Goal: Transaction & Acquisition: Purchase product/service

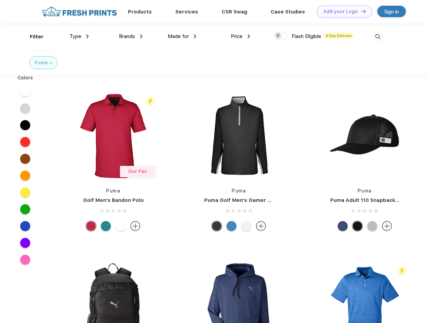
click at [342, 11] on link "Add your Logo Design Tool" at bounding box center [344, 12] width 55 height 12
click at [0, 0] on div "Design Tool" at bounding box center [0, 0] width 0 height 0
click at [361, 11] on link "Add your Logo Design Tool" at bounding box center [344, 12] width 55 height 12
click at [32, 37] on div "Filter" at bounding box center [37, 37] width 14 height 8
click at [79, 36] on span "Type" at bounding box center [76, 36] width 12 height 6
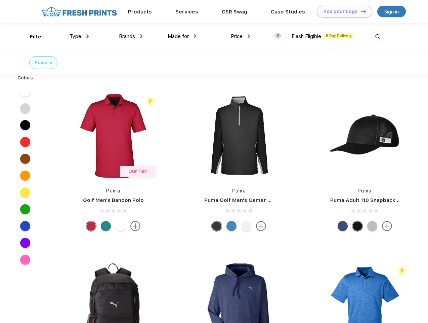
click at [131, 36] on span "Brands" at bounding box center [127, 36] width 16 height 6
click at [182, 36] on span "Made for" at bounding box center [178, 36] width 21 height 6
click at [241, 36] on span "Price" at bounding box center [237, 36] width 12 height 6
click at [281, 36] on div at bounding box center [280, 35] width 13 height 7
click at [279, 36] on input "checkbox" at bounding box center [276, 34] width 4 height 4
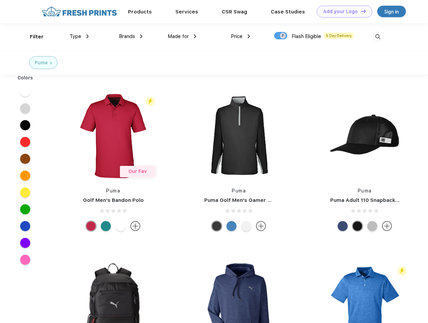
click at [378, 37] on img at bounding box center [377, 36] width 11 height 11
